Goal: Task Accomplishment & Management: Manage account settings

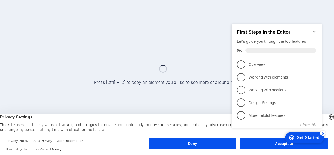
click at [265, 144] on div "checkmark Get Started 5 First Steps in the Editor Let's guide you through the t…" at bounding box center [277, 80] width 97 height 129
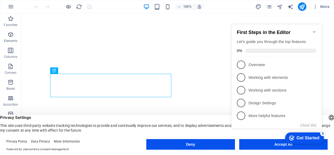
click at [313, 30] on icon "Minimize checklist" at bounding box center [314, 32] width 4 height 4
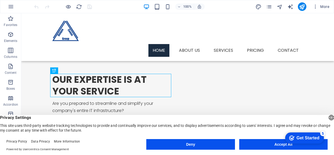
click at [304, 139] on div "Get Started" at bounding box center [307, 138] width 23 height 5
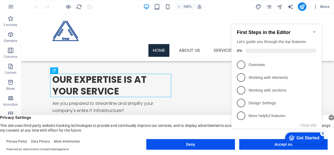
click at [284, 145] on div "checkmark Get Started 5 First Steps in the Editor Let's guide you through the t…" at bounding box center [277, 81] width 97 height 129
click at [313, 30] on icon "Minimize checklist" at bounding box center [314, 32] width 4 height 4
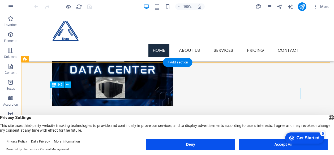
scroll to position [106, 0]
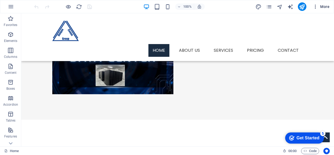
click at [317, 6] on icon "button" at bounding box center [315, 6] width 5 height 5
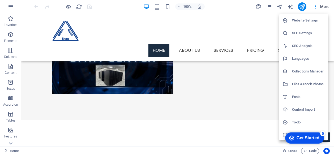
click at [310, 18] on h6 "Website Settings" at bounding box center [308, 20] width 33 height 6
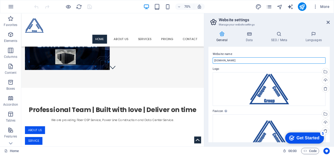
click at [250, 62] on input "[DOMAIN_NAME]" at bounding box center [269, 60] width 113 height 6
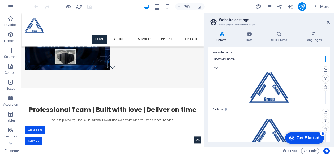
scroll to position [0, 0]
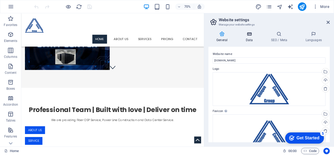
click at [252, 37] on h4 "Data" at bounding box center [249, 36] width 25 height 11
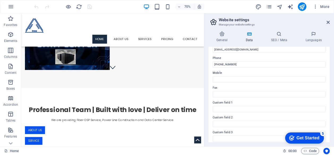
scroll to position [159, 0]
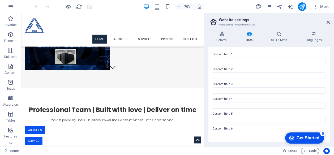
click at [281, 31] on div "General Data SEO / Meta Languages Website name uniquecominc.com Logo Drag files…" at bounding box center [269, 86] width 130 height 119
click at [280, 39] on h4 "SEO / Meta" at bounding box center [280, 36] width 34 height 11
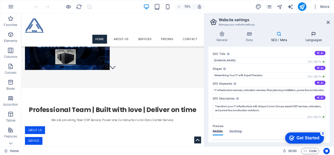
click at [322, 39] on h4 "Languages" at bounding box center [313, 36] width 32 height 11
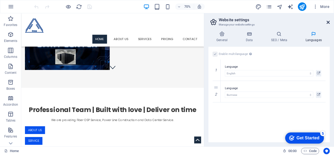
click at [327, 22] on icon at bounding box center [327, 22] width 3 height 4
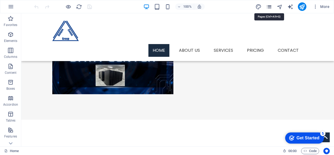
click at [267, 6] on icon "pages" at bounding box center [269, 7] width 6 height 6
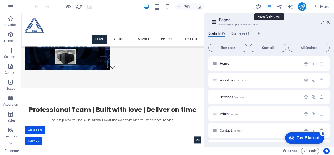
click at [267, 6] on icon "pages" at bounding box center [269, 7] width 6 height 6
click at [10, 7] on icon "button" at bounding box center [11, 6] width 6 height 6
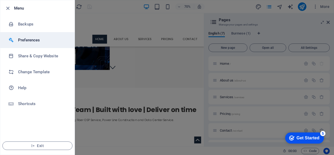
click at [31, 39] on h6 "Preferences" at bounding box center [42, 40] width 49 height 6
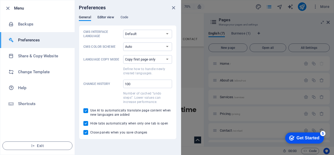
click at [106, 18] on span "Editor view" at bounding box center [105, 17] width 17 height 7
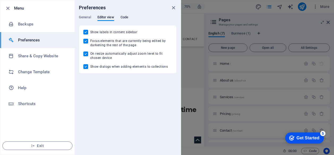
click at [124, 18] on span "Code" at bounding box center [124, 17] width 8 height 7
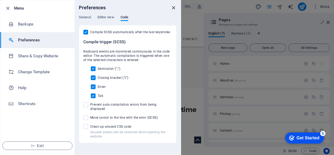
click at [173, 5] on icon "close" at bounding box center [173, 8] width 6 height 6
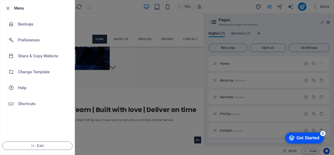
click at [320, 17] on div at bounding box center [167, 77] width 334 height 155
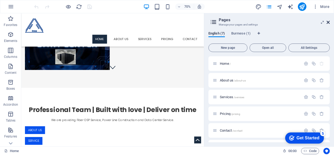
click at [328, 22] on icon at bounding box center [327, 22] width 3 height 4
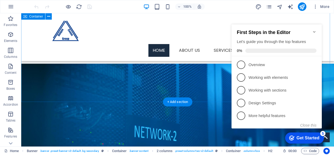
scroll to position [496, 0]
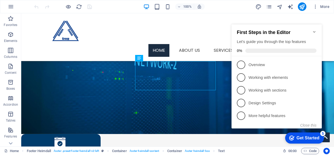
click at [315, 30] on icon "Minimize checklist" at bounding box center [314, 32] width 4 height 4
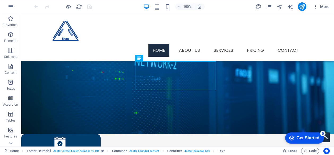
click at [318, 5] on span "More" at bounding box center [321, 6] width 17 height 5
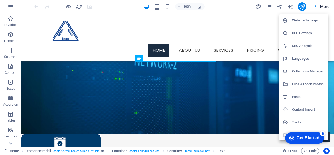
click at [267, 6] on div at bounding box center [167, 77] width 334 height 155
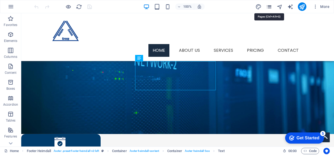
click at [0, 0] on icon "pages" at bounding box center [0, 0] width 0 height 0
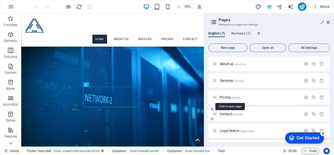
scroll to position [31, 0]
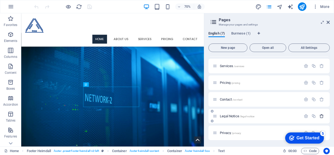
click at [321, 115] on icon "button" at bounding box center [321, 116] width 5 height 5
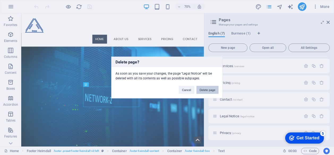
scroll to position [449, 0]
click at [205, 91] on button "Delete page" at bounding box center [207, 90] width 22 height 8
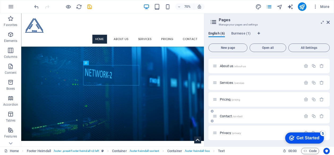
scroll to position [483, 0]
click at [227, 132] on span "Privacy /privacy" at bounding box center [230, 133] width 21 height 4
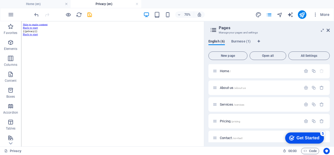
scroll to position [0, 0]
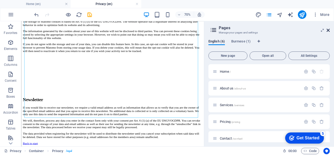
click at [328, 30] on icon at bounding box center [327, 30] width 3 height 4
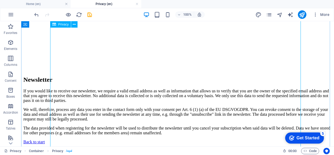
scroll to position [1298, 0]
click at [327, 13] on span "More" at bounding box center [321, 14] width 17 height 5
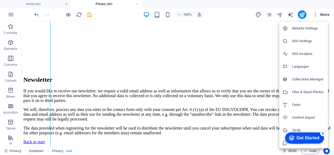
click at [314, 15] on div at bounding box center [167, 77] width 334 height 155
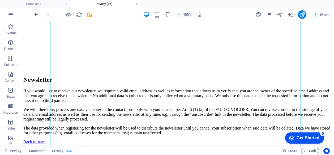
click at [303, 15] on icon "publish" at bounding box center [302, 15] width 6 height 6
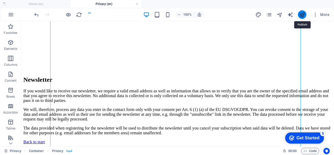
click at [300, 16] on icon "publish" at bounding box center [302, 15] width 6 height 6
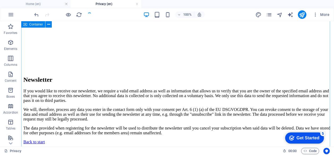
click at [301, 11] on button "publish" at bounding box center [302, 14] width 8 height 8
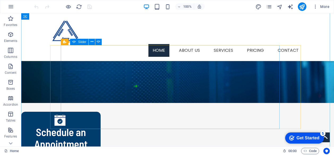
scroll to position [525, 0]
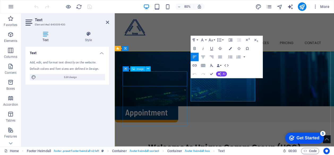
scroll to position [492, 0]
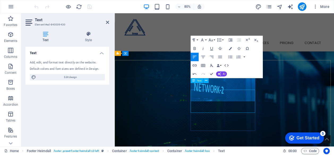
scroll to position [463, 0]
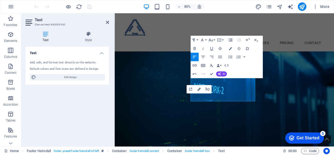
click at [199, 89] on icon "button" at bounding box center [198, 89] width 3 height 3
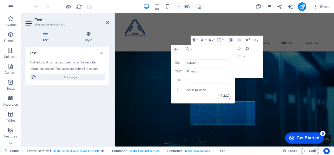
click at [226, 96] on button "Update" at bounding box center [224, 96] width 13 height 5
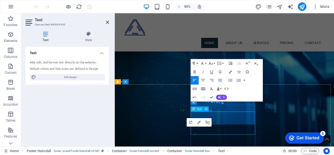
scroll to position [448, 0]
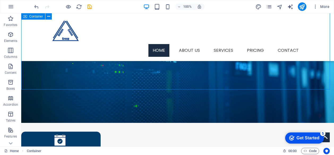
scroll to position [511, 0]
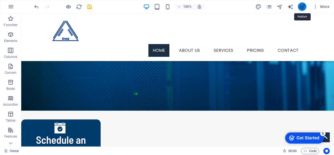
click at [302, 7] on icon "publish" at bounding box center [302, 7] width 6 height 6
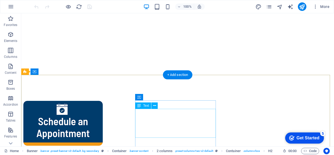
scroll to position [525, 0]
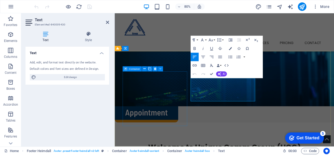
scroll to position [492, 0]
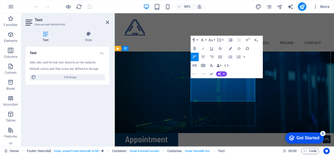
drag, startPoint x: 229, startPoint y: 120, endPoint x: 194, endPoint y: 120, distance: 34.5
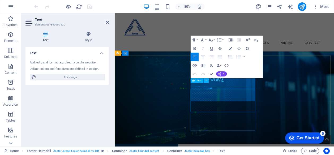
scroll to position [478, 0]
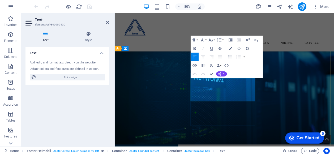
drag, startPoint x: 215, startPoint y: 119, endPoint x: 200, endPoint y: 119, distance: 15.4
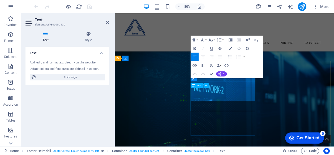
scroll to position [463, 0]
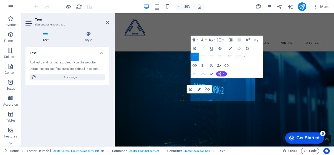
click at [198, 88] on icon "button" at bounding box center [198, 88] width 5 height 5
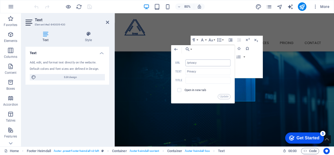
click at [188, 63] on input "/privacy" at bounding box center [207, 62] width 45 height 7
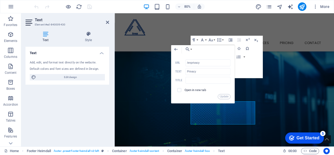
type input "/en/privacy"
click at [223, 97] on button "Update" at bounding box center [224, 96] width 13 height 5
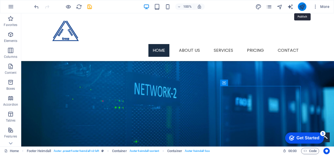
click at [301, 6] on icon "publish" at bounding box center [302, 7] width 6 height 6
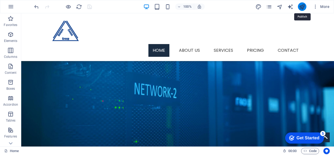
click at [300, 7] on icon "publish" at bounding box center [302, 7] width 6 height 6
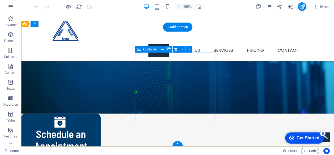
scroll to position [525, 0]
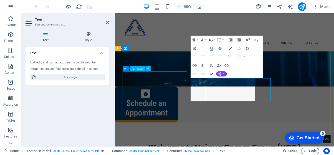
scroll to position [492, 0]
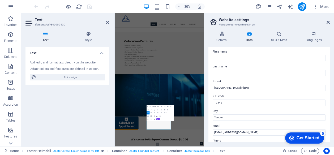
scroll to position [53, 0]
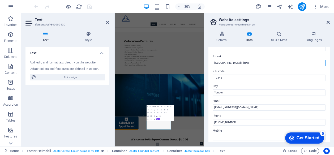
drag, startPoint x: 353, startPoint y: 76, endPoint x: 318, endPoint y: 176, distance: 105.6
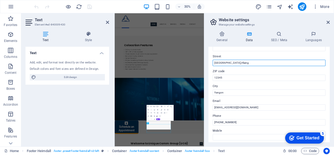
scroll to position [423, 0]
drag, startPoint x: 238, startPoint y: 62, endPoint x: 210, endPoint y: 60, distance: 27.6
click at [210, 60] on div "Contact data for this website. This can be used everywhere on the website and w…" at bounding box center [268, 95] width 121 height 96
paste input "[STREET_ADDRESS]"
type input "[STREET_ADDRESS]"
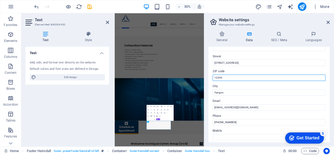
drag, startPoint x: 226, startPoint y: 77, endPoint x: 208, endPoint y: 80, distance: 17.7
click at [208, 80] on div "General Data SEO / Meta Languages Website name [DOMAIN_NAME] Logo Drag files he…" at bounding box center [269, 86] width 130 height 119
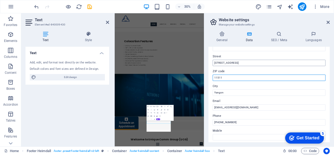
scroll to position [438, 0]
type input "11511"
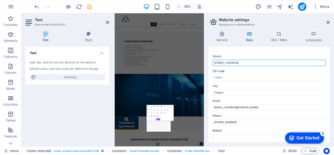
drag, startPoint x: 277, startPoint y: 63, endPoint x: 294, endPoint y: 63, distance: 17.0
click at [294, 63] on input "[STREET_ADDRESS]" at bounding box center [269, 63] width 113 height 6
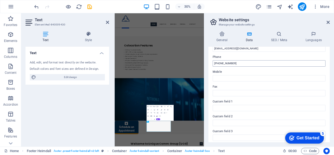
scroll to position [80, 0]
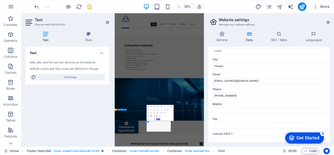
type input "[STREET_ADDRESS]"
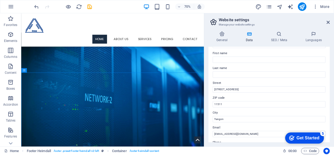
scroll to position [447, 0]
click at [303, 6] on icon "publish" at bounding box center [302, 7] width 6 height 6
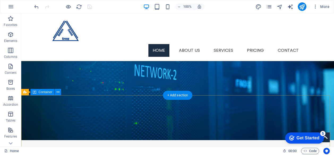
scroll to position [434, 0]
